Goal: Task Accomplishment & Management: Manage account settings

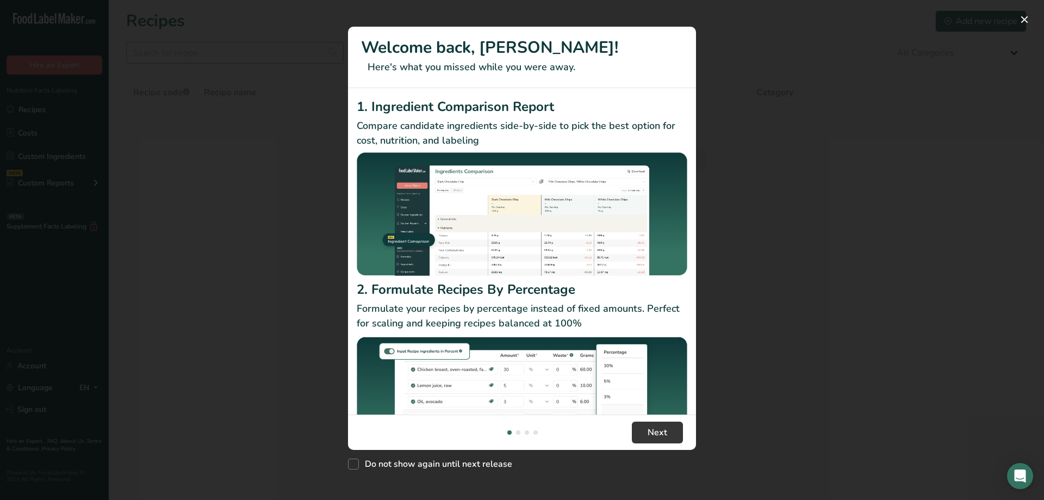
click at [224, 58] on div "New Features" at bounding box center [522, 250] width 1044 height 500
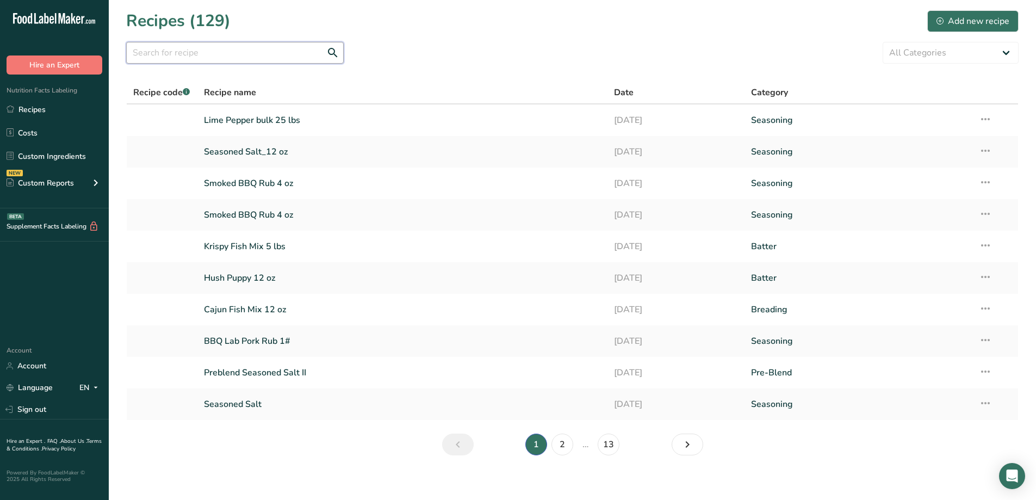
click at [169, 47] on input "text" at bounding box center [235, 53] width 218 height 22
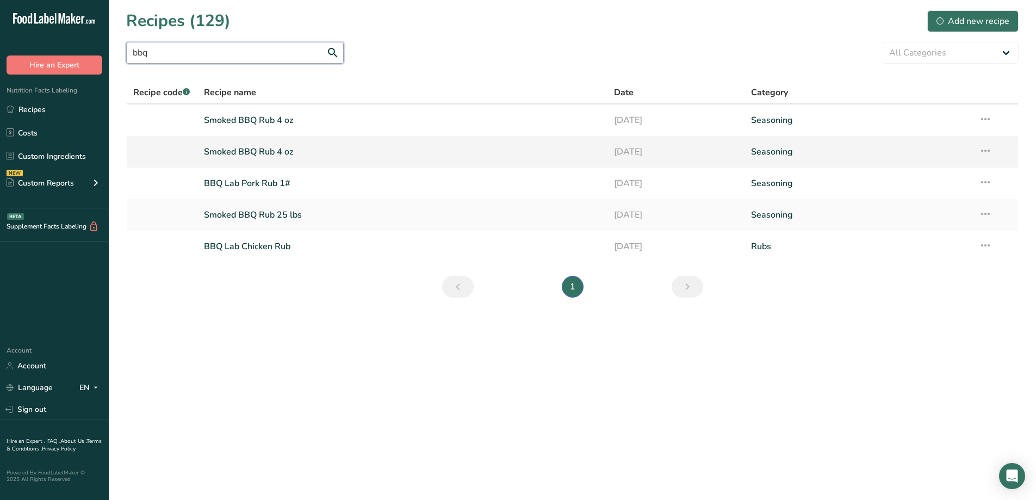
type input "bbq"
click at [256, 153] on link "Smoked BBQ Rub 4 oz" at bounding box center [403, 151] width 398 height 23
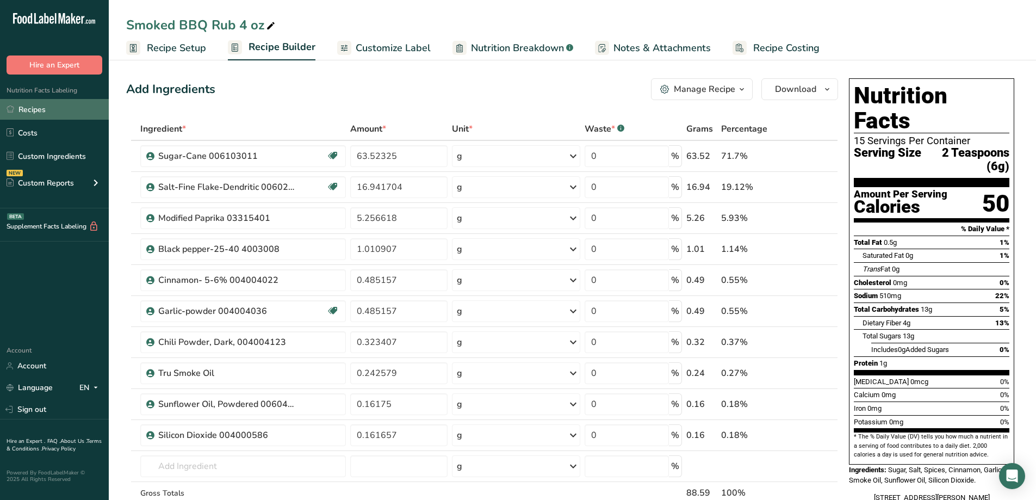
click at [28, 103] on link "Recipes" at bounding box center [54, 109] width 109 height 21
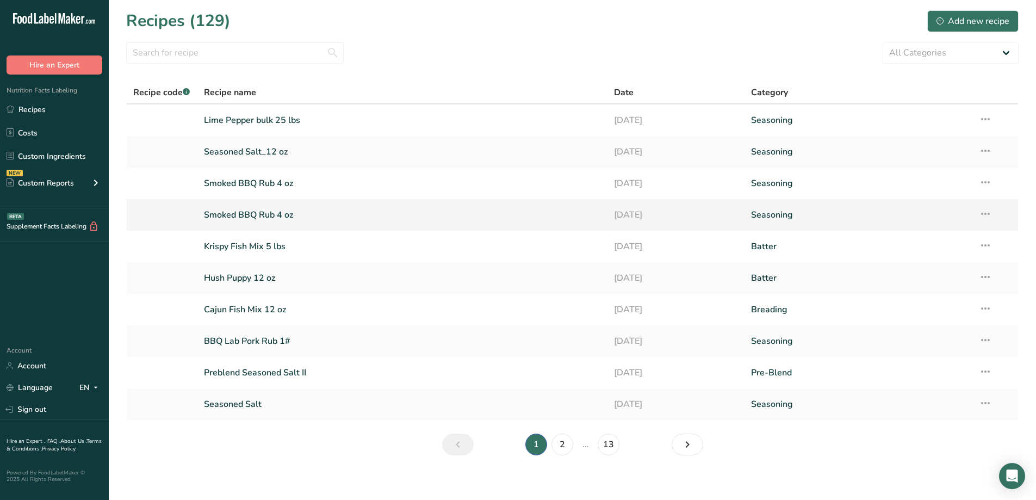
click at [998, 210] on td "Recipe Setup Delete Recipe Duplicate Recipe Scale Recipe Save as Sub-Recipe .a-…" at bounding box center [995, 215] width 46 height 32
click at [991, 212] on icon at bounding box center [985, 214] width 13 height 20
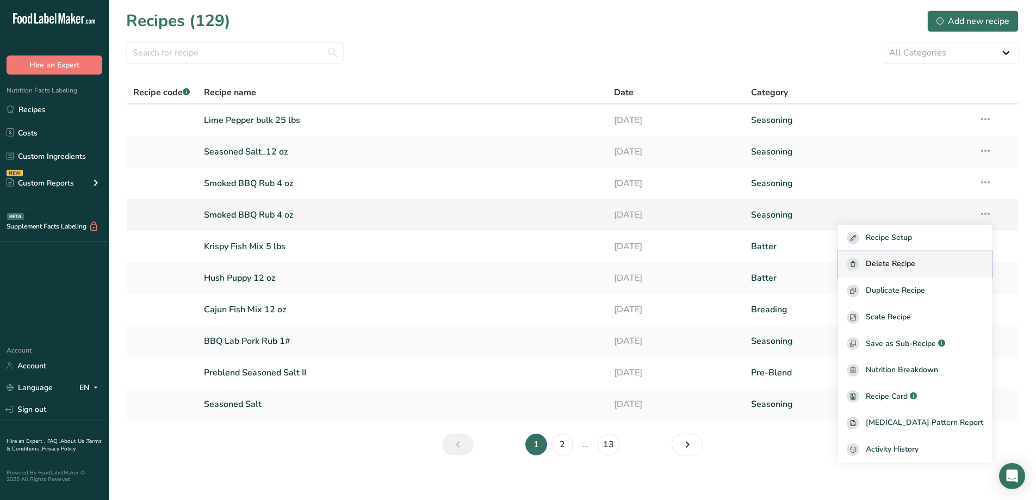
click at [905, 271] on button "Delete Recipe" at bounding box center [915, 264] width 154 height 27
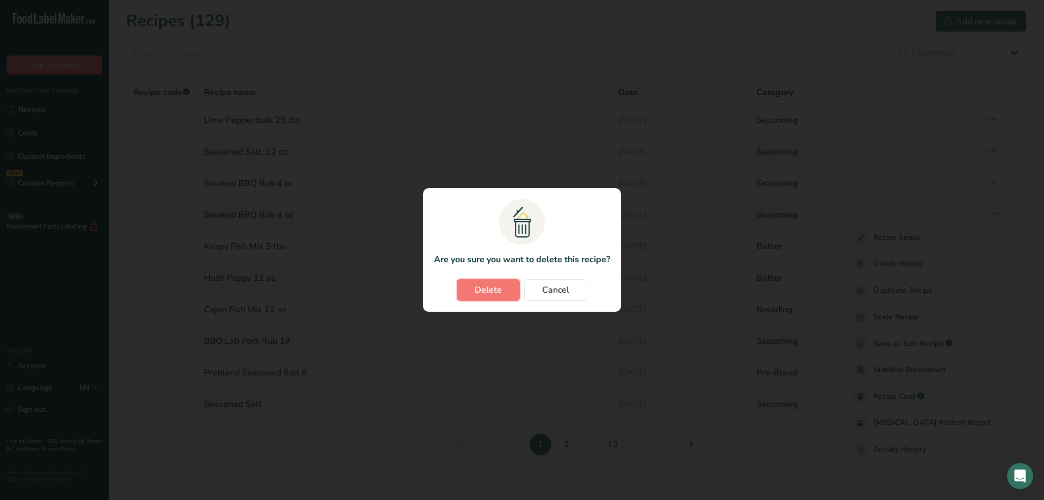
click at [461, 289] on button "Delete" at bounding box center [488, 290] width 63 height 22
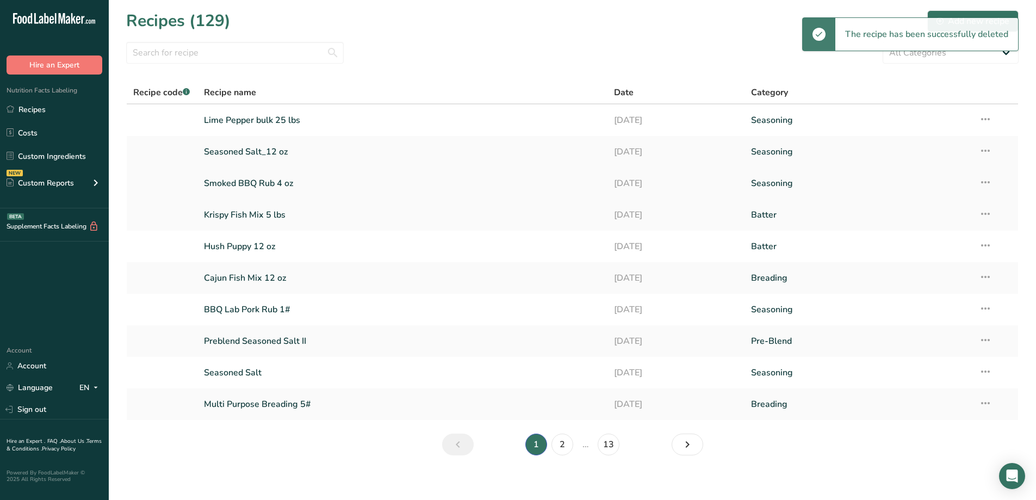
click at [258, 179] on link "Smoked BBQ Rub 4 oz" at bounding box center [403, 183] width 398 height 23
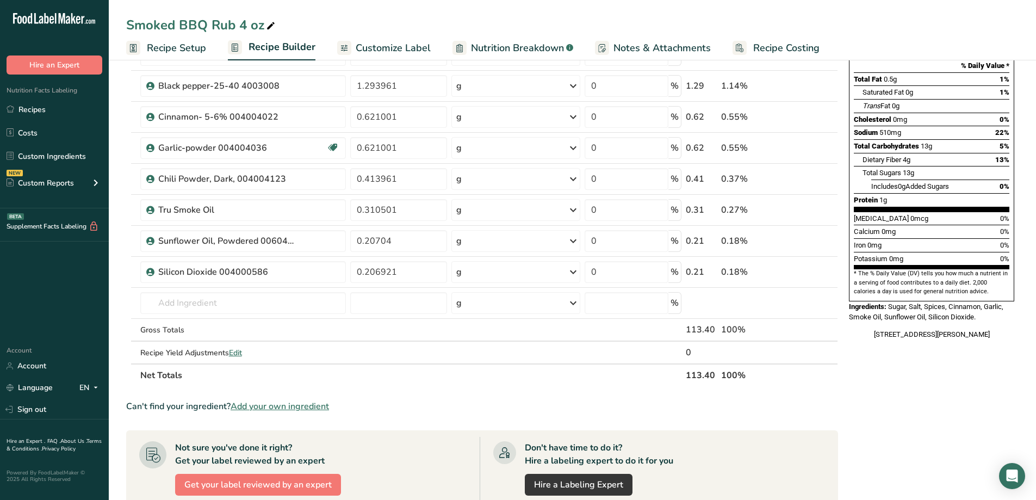
scroll to position [272, 0]
